Goal: Entertainment & Leisure: Consume media (video, audio)

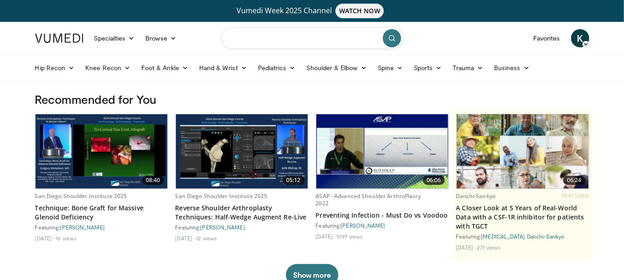
click at [247, 36] on input "Search topics, interventions" at bounding box center [312, 38] width 182 height 22
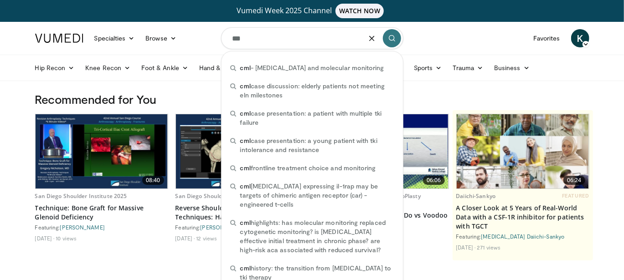
type input "***"
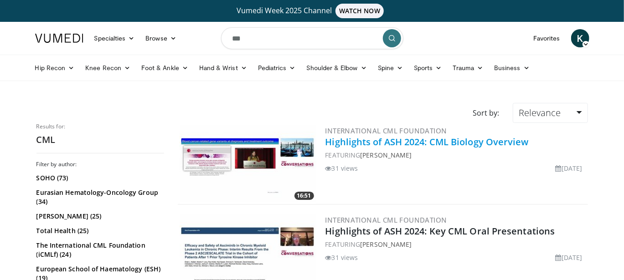
scroll to position [5, 0]
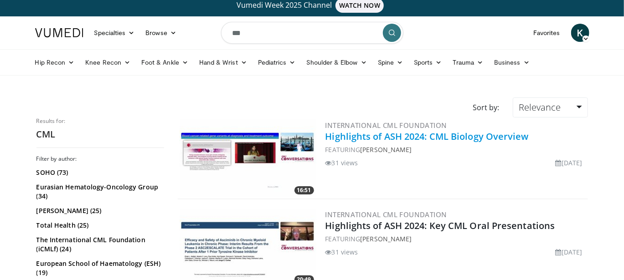
click at [360, 139] on link "Highlights of ASH 2024: CML Biology Overview" at bounding box center [426, 136] width 203 height 12
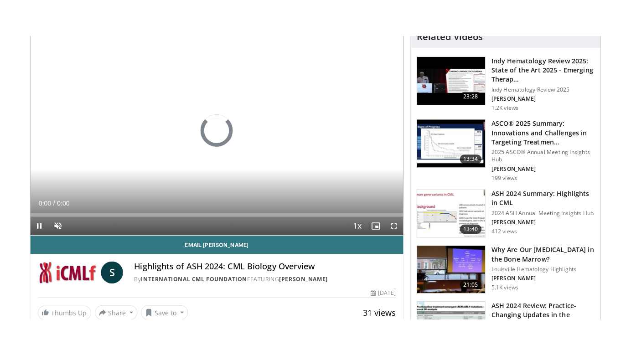
scroll to position [103, 0]
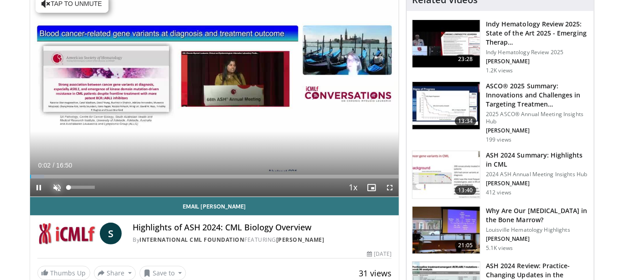
click at [57, 183] on span "Video Player" at bounding box center [57, 188] width 18 height 18
click at [391, 188] on span "Video Player" at bounding box center [389, 188] width 18 height 18
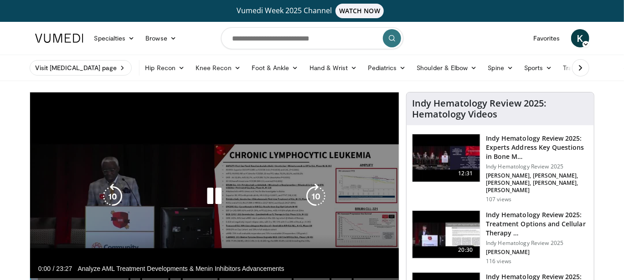
click at [214, 200] on icon "Video Player" at bounding box center [214, 197] width 26 height 26
